Goal: Task Accomplishment & Management: Use online tool/utility

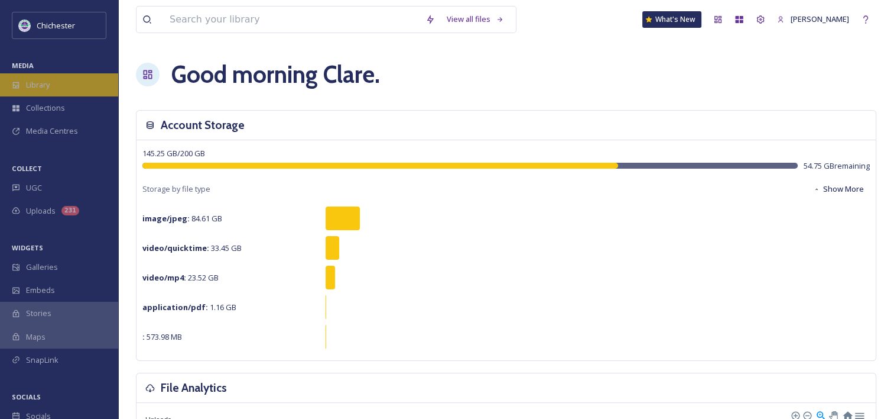
click at [40, 90] on span "Library" at bounding box center [38, 84] width 24 height 11
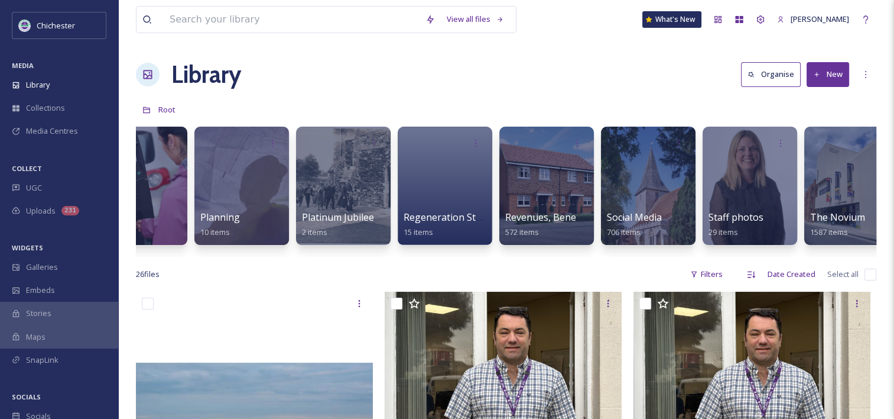
scroll to position [0, 2526]
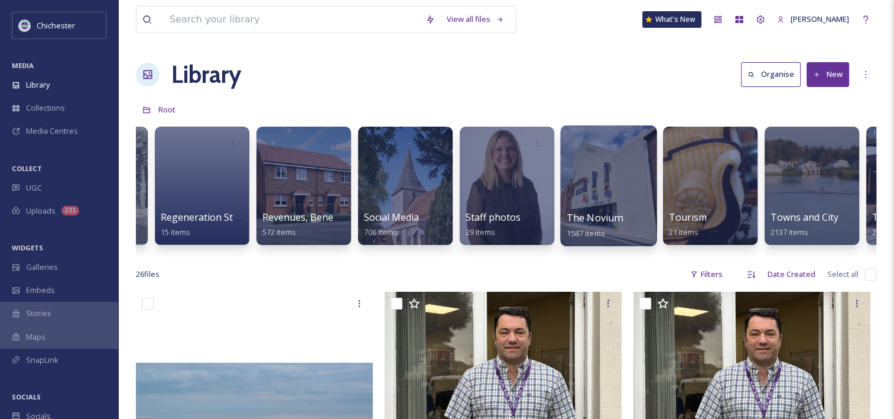
click at [612, 206] on div at bounding box center [608, 185] width 96 height 121
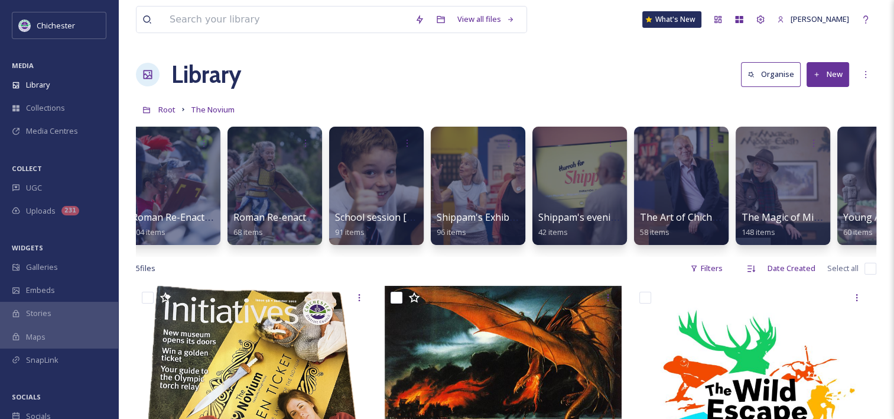
scroll to position [0, 1801]
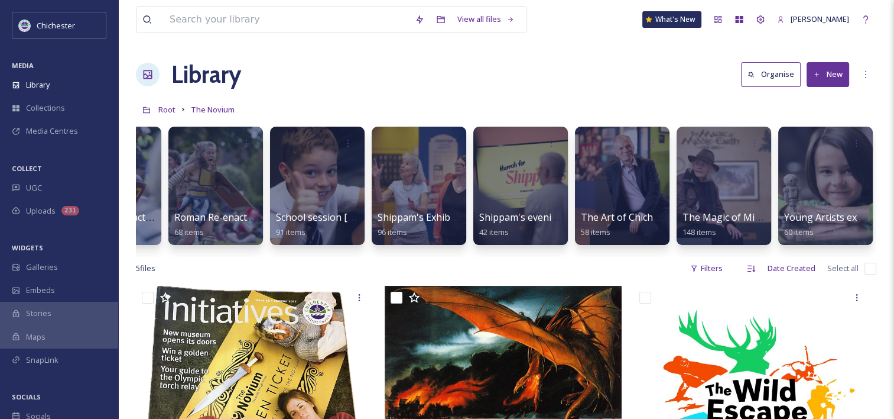
click at [820, 73] on button "New" at bounding box center [828, 74] width 43 height 24
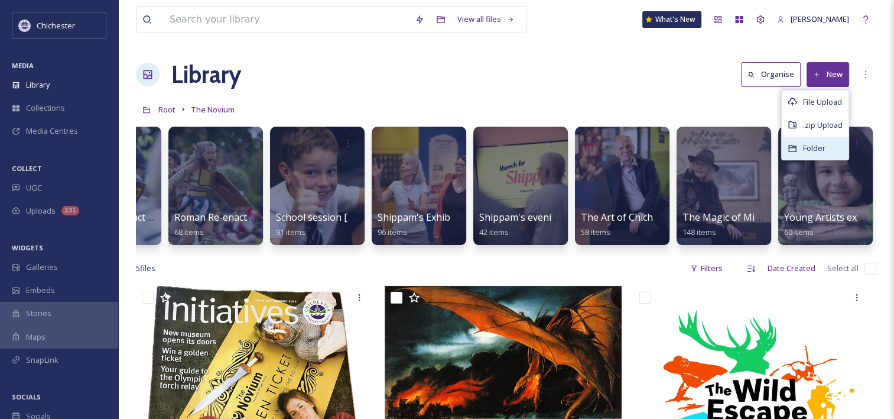
click at [808, 142] on span "Folder" at bounding box center [814, 147] width 22 height 11
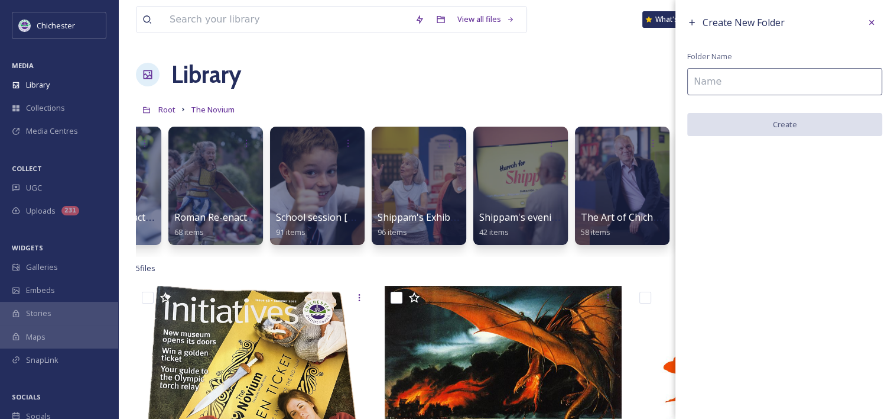
click at [797, 76] on input at bounding box center [784, 81] width 195 height 27
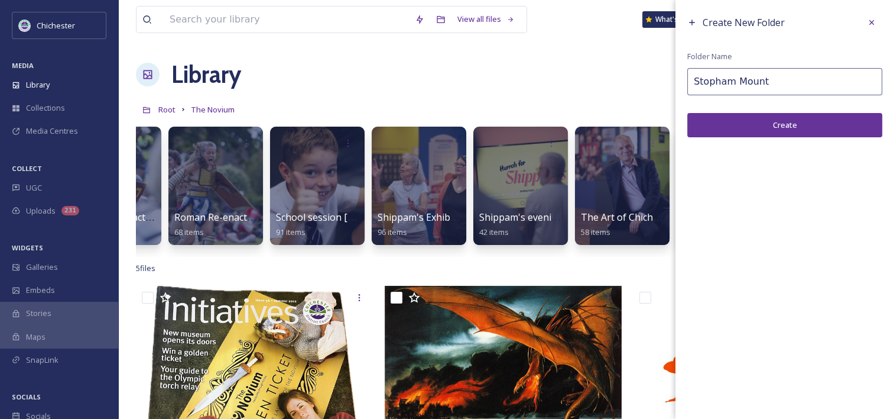
type input "Stopham Mount"
click at [789, 123] on button "Create" at bounding box center [784, 125] width 195 height 24
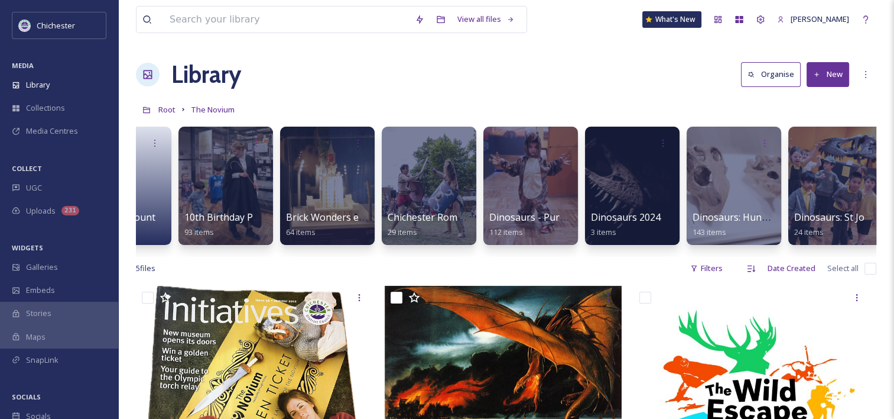
scroll to position [0, 0]
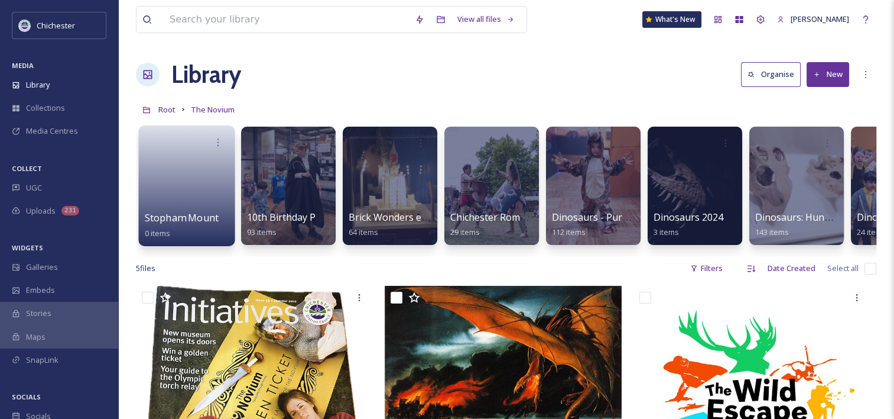
click at [207, 223] on span "Stopham Mount" at bounding box center [182, 217] width 74 height 13
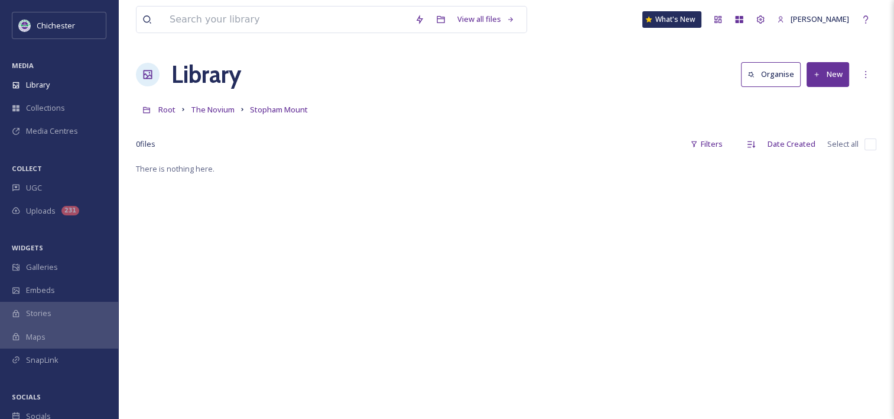
click at [819, 77] on icon at bounding box center [817, 75] width 8 height 8
click at [813, 106] on span "File Upload" at bounding box center [822, 101] width 39 height 11
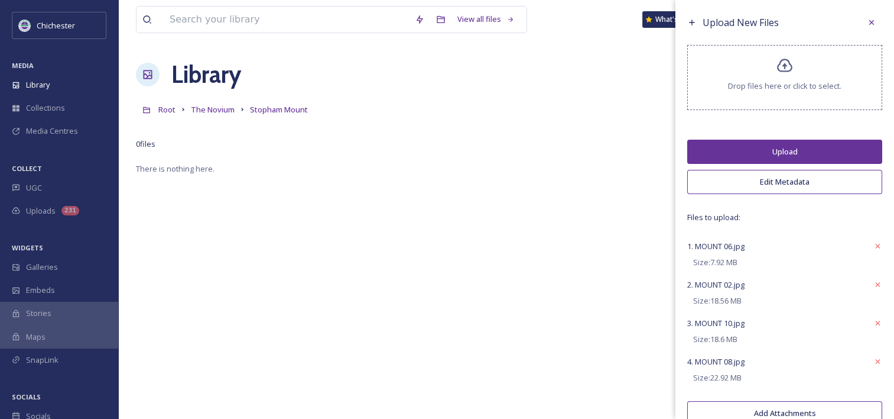
click at [780, 144] on button "Upload" at bounding box center [784, 152] width 195 height 24
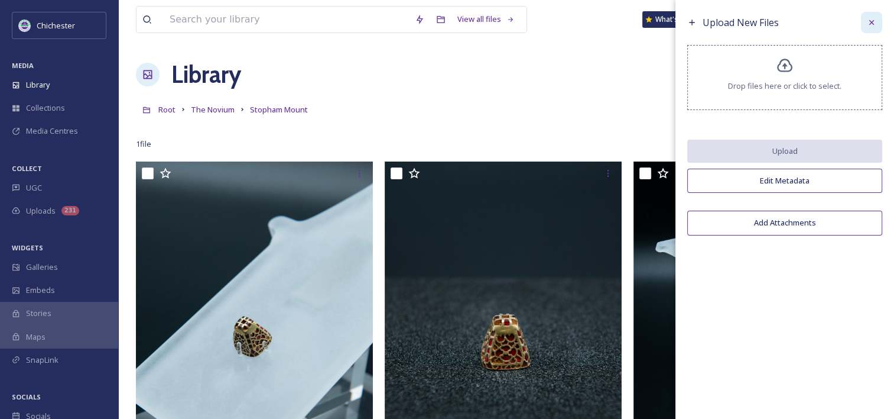
click at [869, 21] on icon at bounding box center [871, 22] width 9 height 9
